Goal: Find specific page/section: Find specific page/section

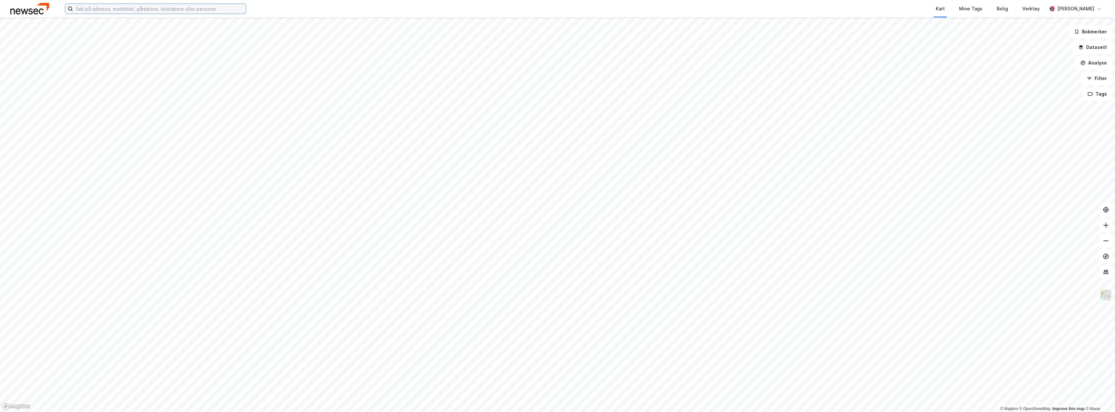
click at [148, 9] on input at bounding box center [159, 9] width 173 height 10
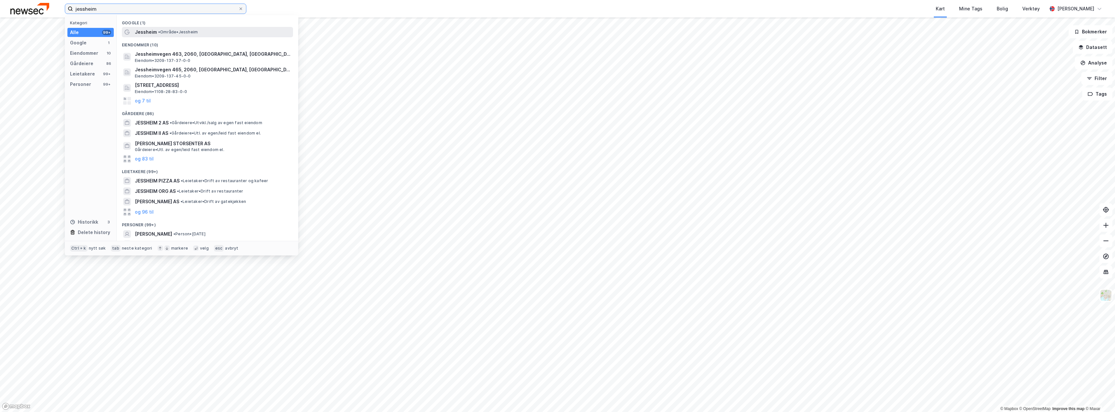
type input "jessheim"
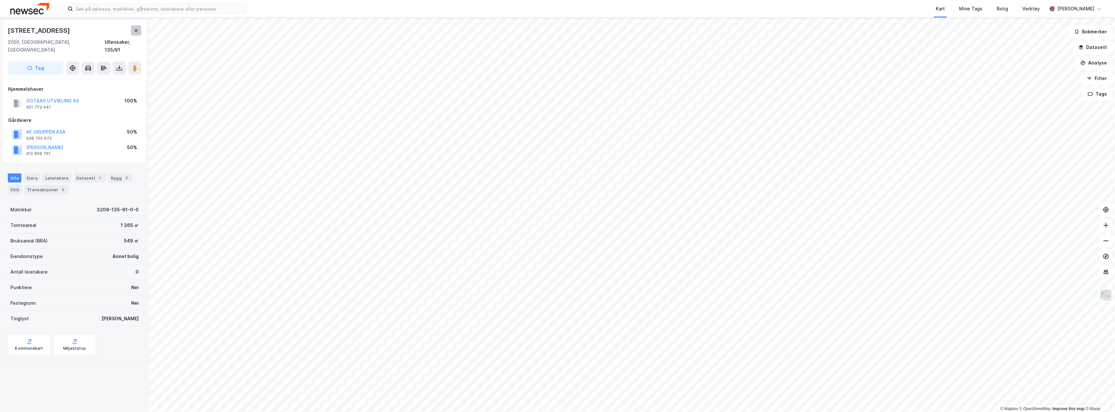
click at [131, 31] on button at bounding box center [136, 30] width 10 height 10
